Goal: Task Accomplishment & Management: Use online tool/utility

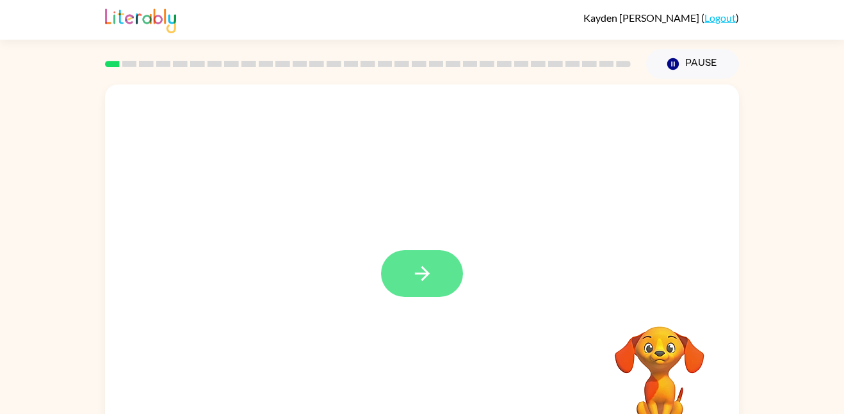
click at [431, 290] on button "button" at bounding box center [422, 273] width 82 height 47
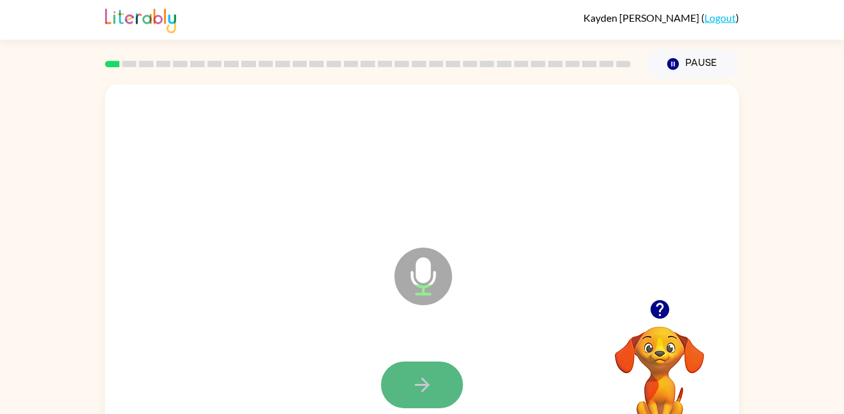
click at [449, 379] on button "button" at bounding box center [422, 385] width 82 height 47
click at [439, 389] on button "button" at bounding box center [422, 385] width 82 height 47
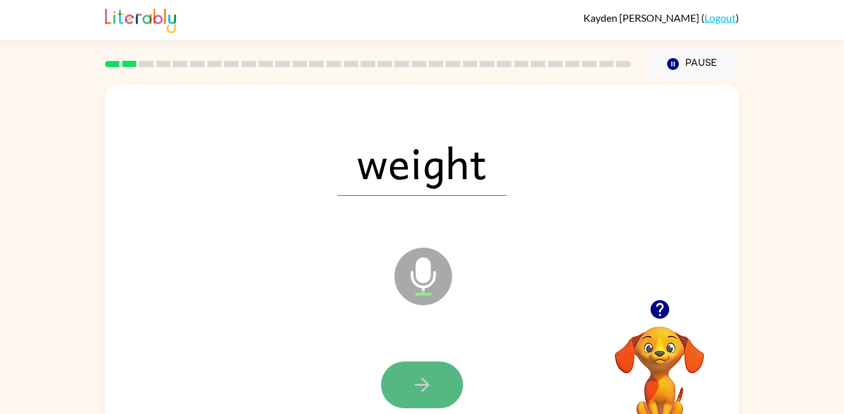
click at [441, 382] on button "button" at bounding box center [422, 385] width 82 height 47
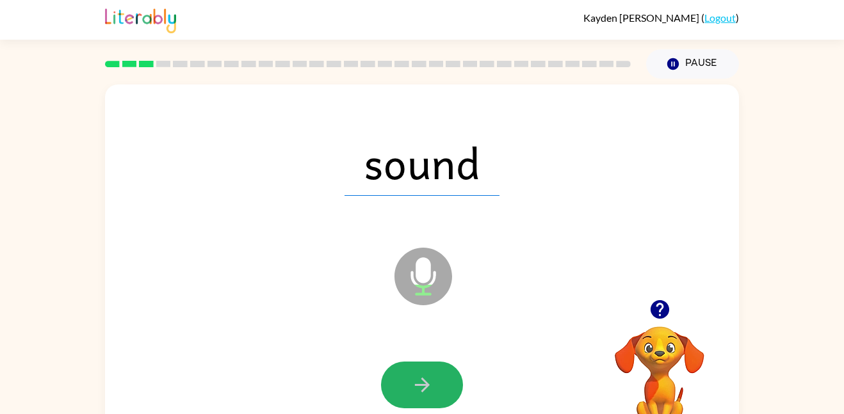
drag, startPoint x: 440, startPoint y: 375, endPoint x: 421, endPoint y: 389, distance: 23.8
click at [439, 375] on button "button" at bounding box center [422, 385] width 82 height 47
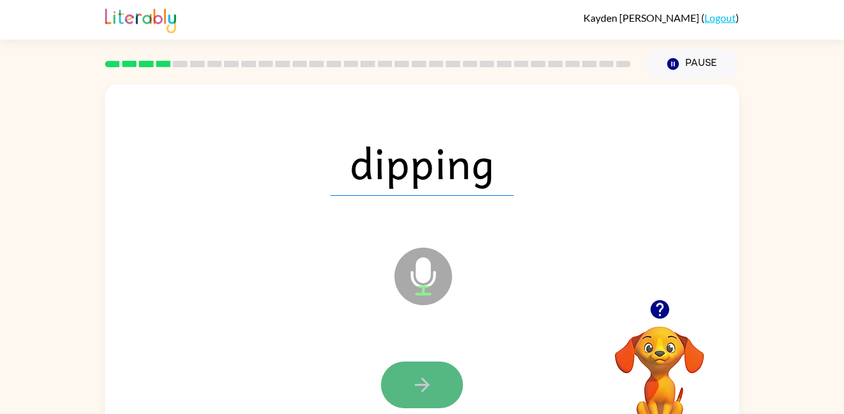
click at [436, 372] on button "button" at bounding box center [422, 385] width 82 height 47
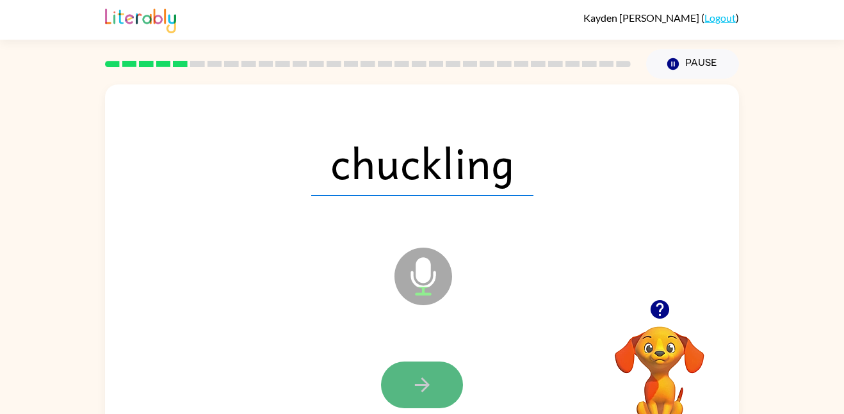
click at [416, 389] on icon "button" at bounding box center [422, 385] width 22 height 22
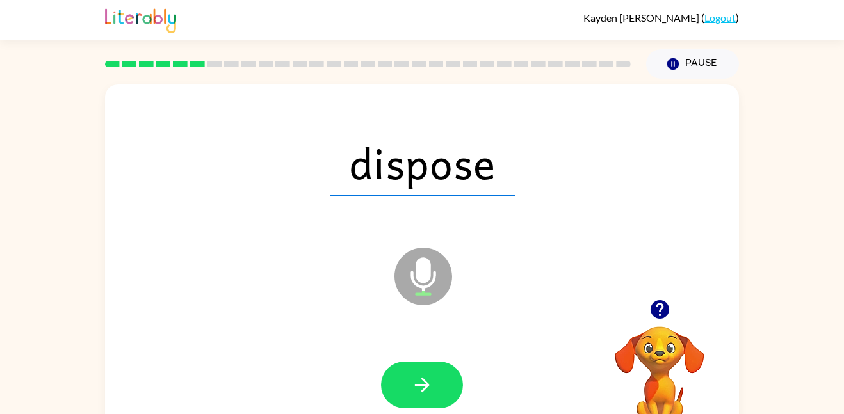
click at [435, 373] on button "button" at bounding box center [422, 385] width 82 height 47
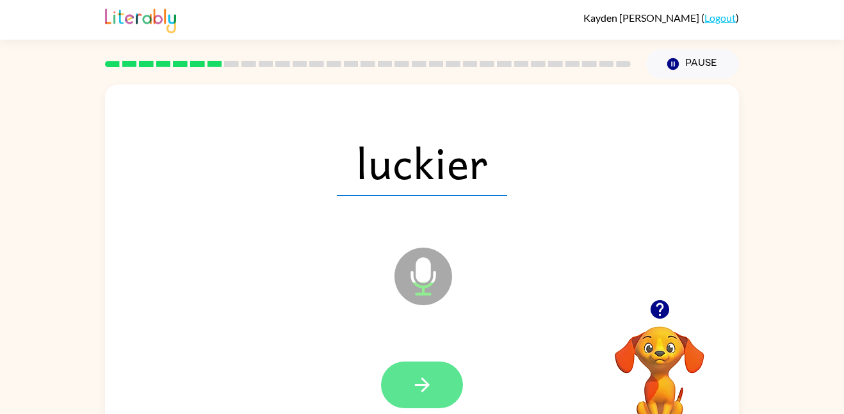
click at [429, 377] on icon "button" at bounding box center [422, 385] width 22 height 22
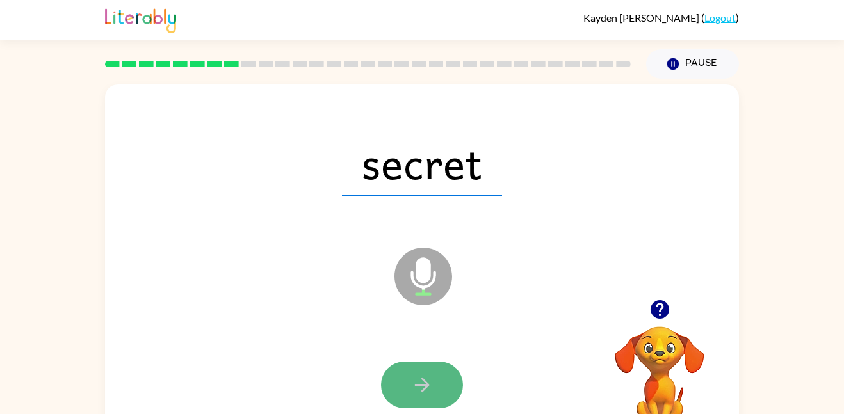
click at [435, 393] on button "button" at bounding box center [422, 385] width 82 height 47
click at [434, 377] on button "button" at bounding box center [422, 385] width 82 height 47
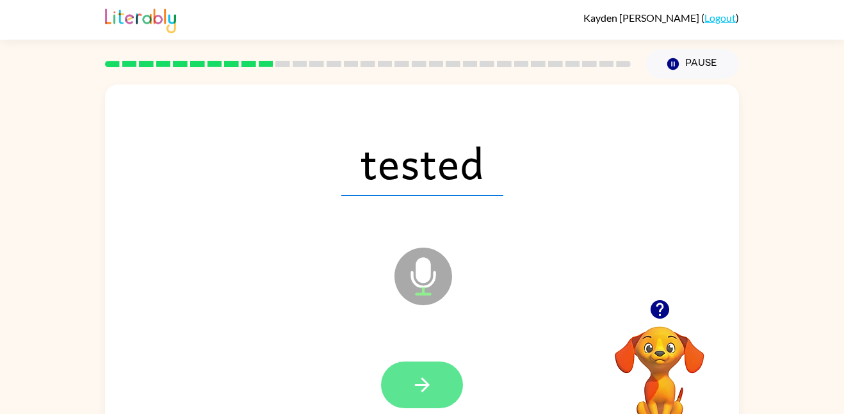
drag, startPoint x: 417, startPoint y: 373, endPoint x: 410, endPoint y: 375, distance: 7.3
click at [410, 375] on button "button" at bounding box center [422, 385] width 82 height 47
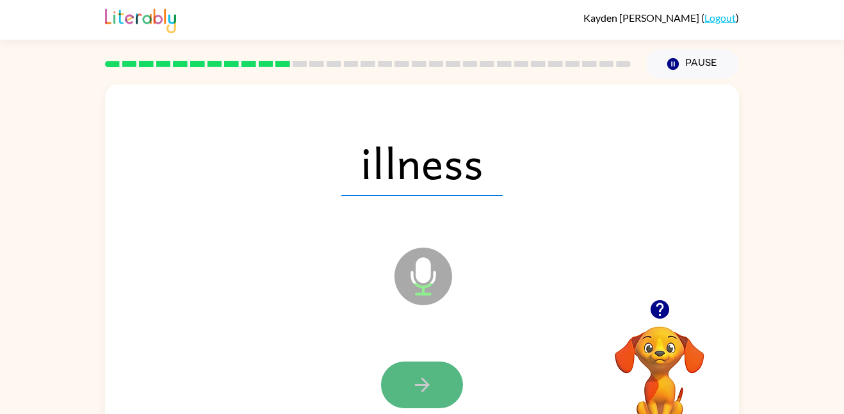
click at [414, 364] on button "button" at bounding box center [422, 385] width 82 height 47
click at [447, 400] on button "button" at bounding box center [422, 385] width 82 height 47
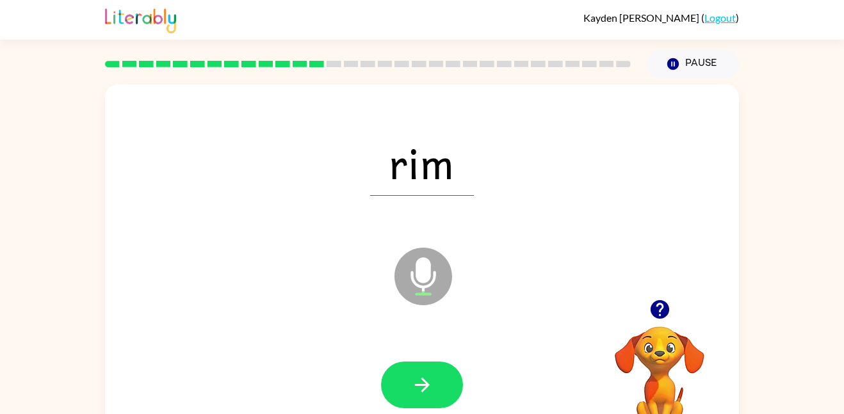
click at [430, 357] on div at bounding box center [422, 385] width 608 height 105
click at [425, 382] on icon "button" at bounding box center [421, 385] width 15 height 15
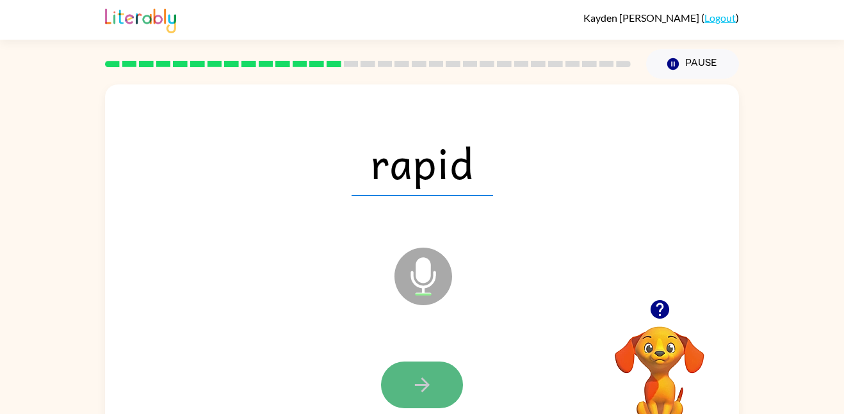
click at [445, 390] on button "button" at bounding box center [422, 385] width 82 height 47
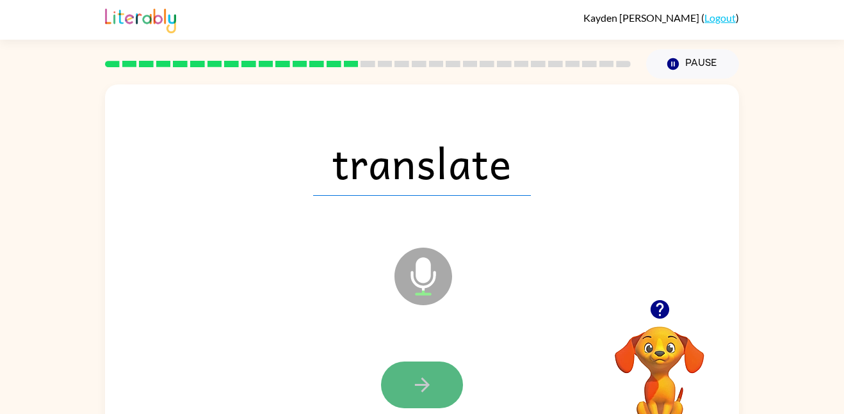
click at [423, 382] on icon "button" at bounding box center [422, 385] width 22 height 22
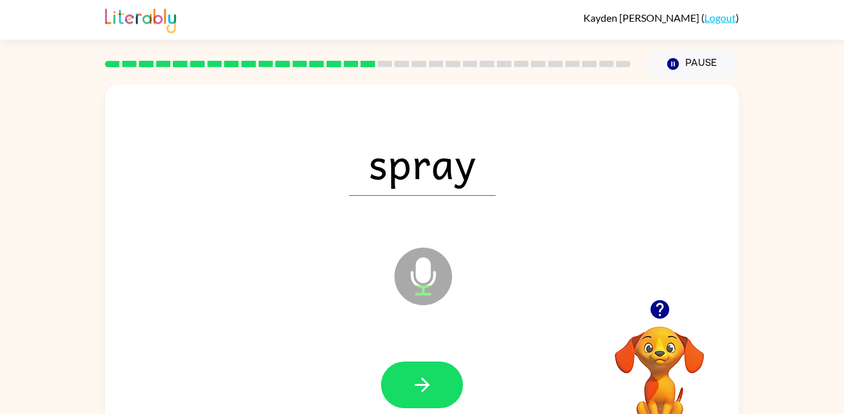
click at [441, 396] on button "button" at bounding box center [422, 385] width 82 height 47
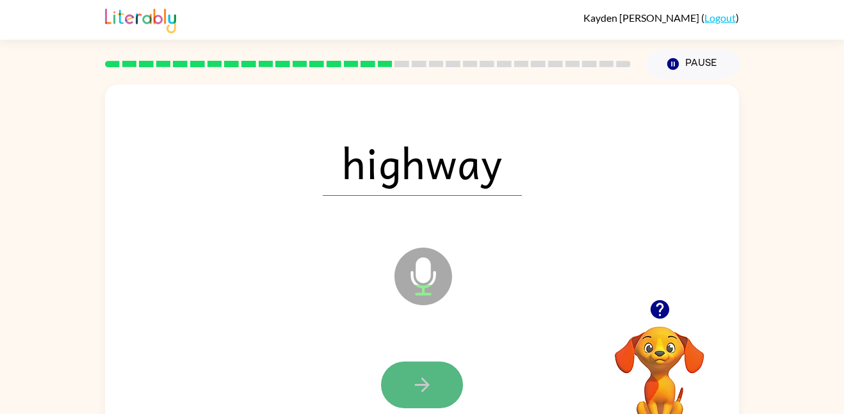
click at [430, 390] on icon "button" at bounding box center [422, 385] width 22 height 22
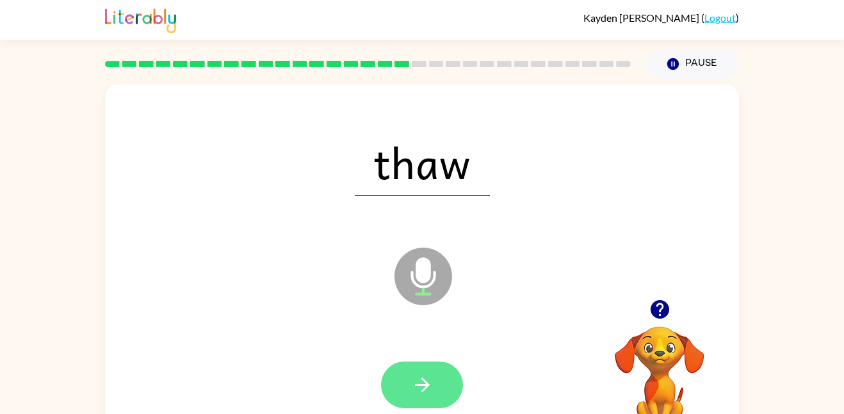
click at [421, 387] on icon "button" at bounding box center [422, 385] width 22 height 22
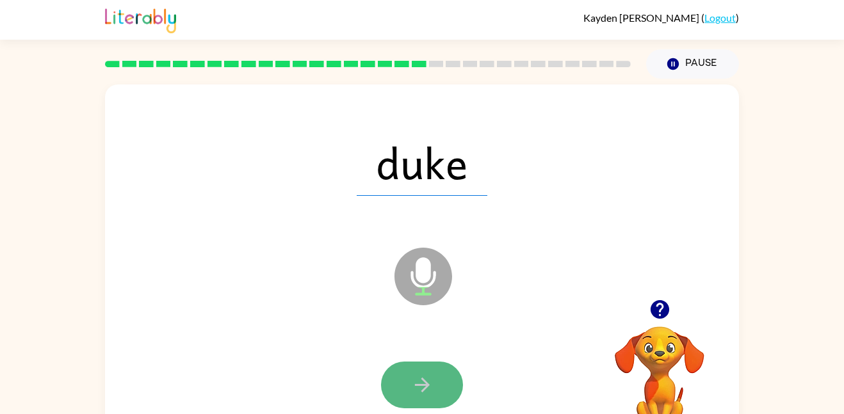
click at [428, 378] on icon "button" at bounding box center [422, 385] width 22 height 22
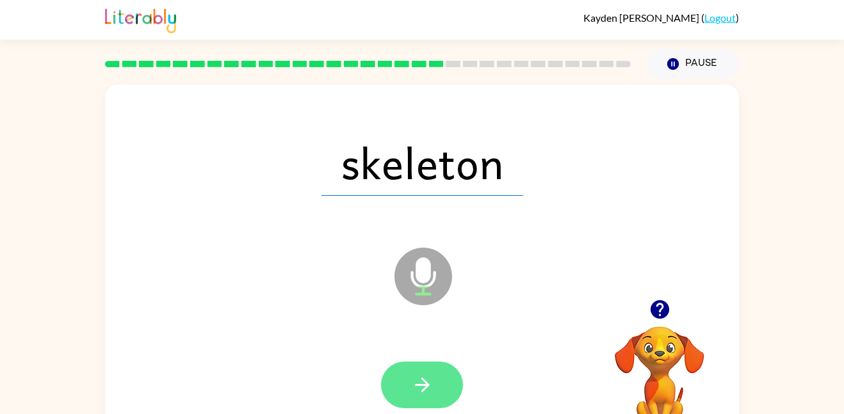
click at [441, 383] on button "button" at bounding box center [422, 385] width 82 height 47
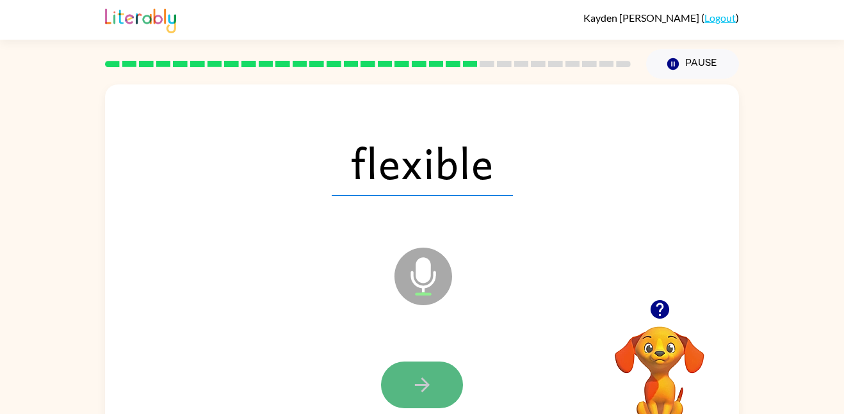
click at [408, 391] on button "button" at bounding box center [422, 385] width 82 height 47
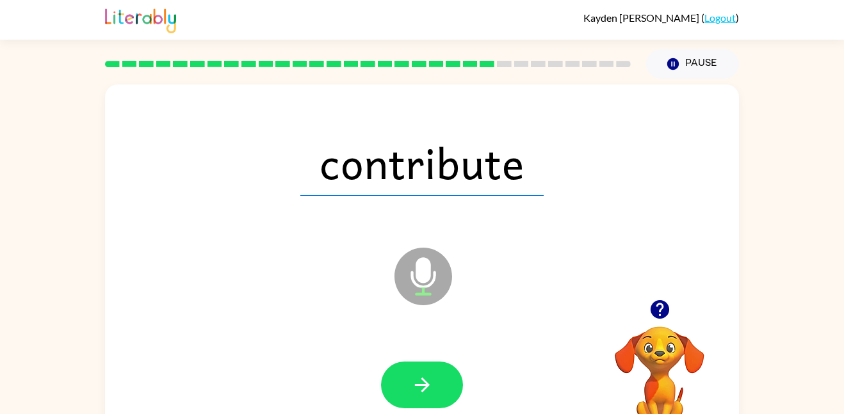
drag, startPoint x: 441, startPoint y: 389, endPoint x: 443, endPoint y: 380, distance: 9.2
click at [441, 385] on button "button" at bounding box center [422, 385] width 82 height 47
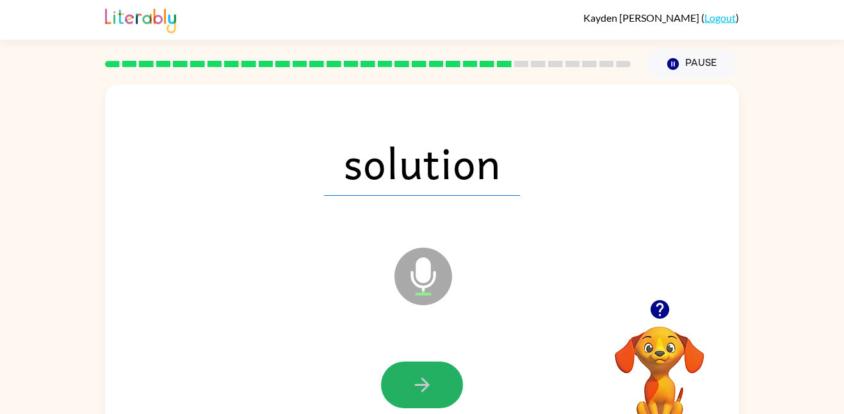
click at [427, 380] on icon "button" at bounding box center [422, 385] width 22 height 22
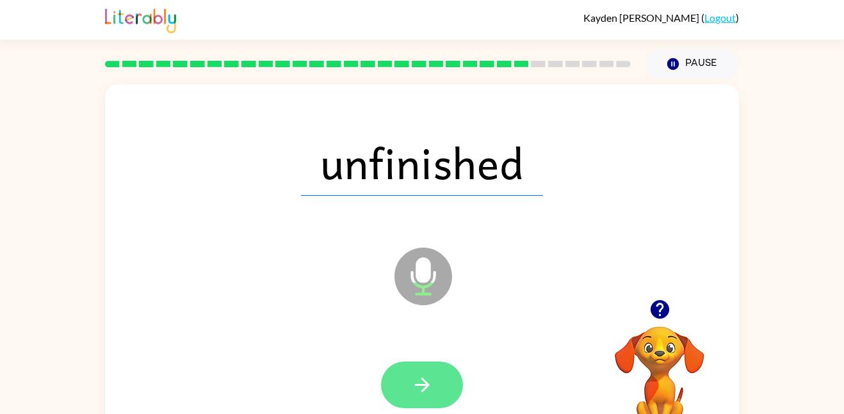
click at [428, 387] on icon "button" at bounding box center [422, 385] width 22 height 22
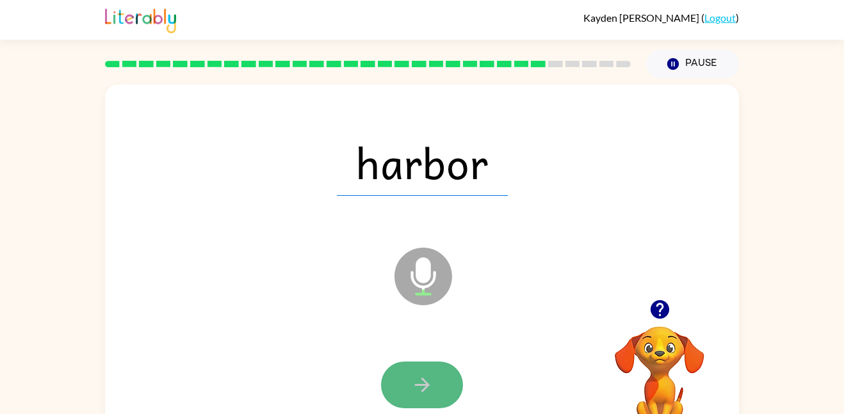
click at [435, 377] on button "button" at bounding box center [422, 385] width 82 height 47
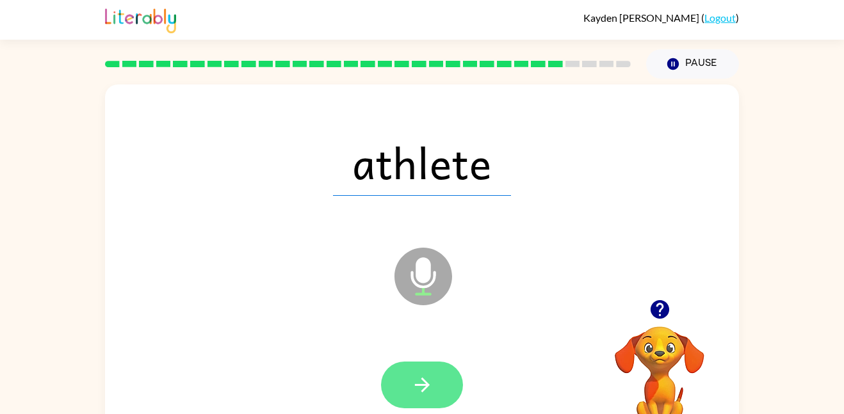
click at [419, 395] on icon "button" at bounding box center [422, 385] width 22 height 22
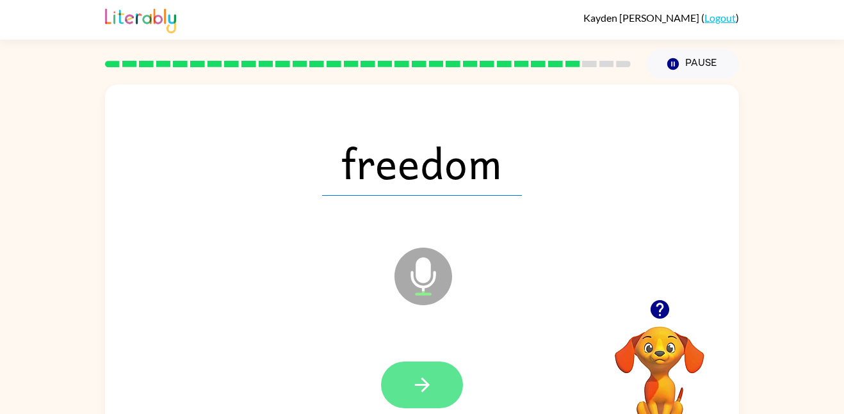
click at [430, 385] on icon "button" at bounding box center [422, 385] width 22 height 22
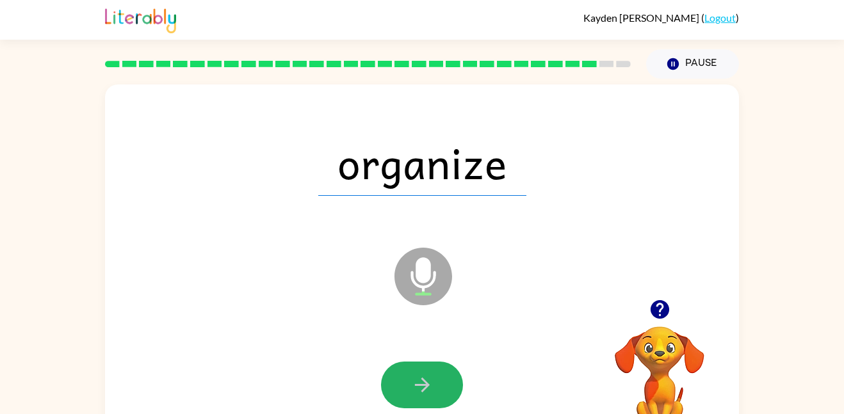
click at [434, 386] on button "button" at bounding box center [422, 385] width 82 height 47
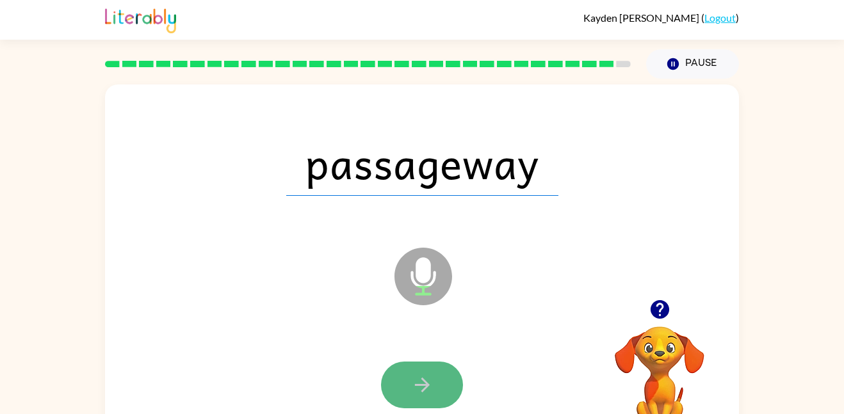
click at [433, 377] on button "button" at bounding box center [422, 385] width 82 height 47
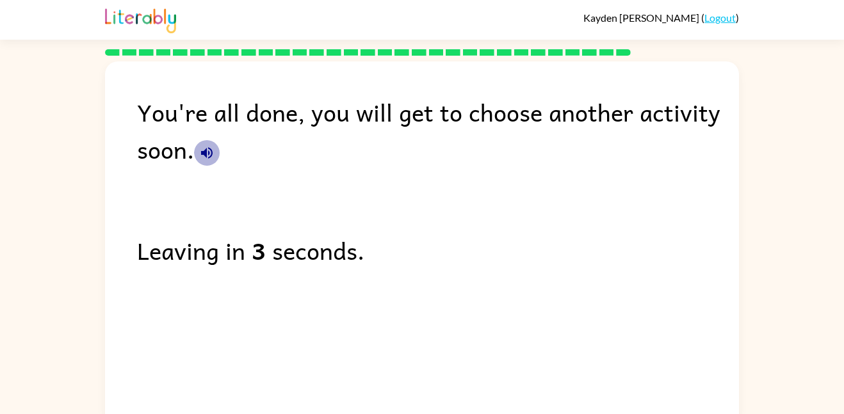
click at [207, 149] on icon "button" at bounding box center [207, 153] width 12 height 12
